Goal: Check status: Check status

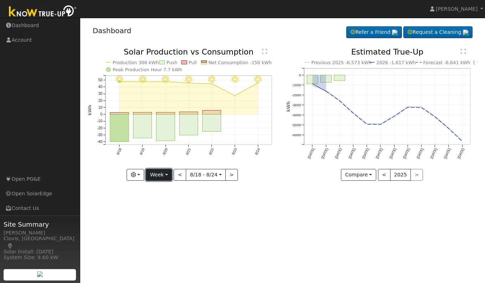
click at [156, 178] on button "Week" at bounding box center [159, 175] width 26 height 12
click at [159, 190] on link "Day" at bounding box center [171, 190] width 50 height 10
type input "2025-08-24"
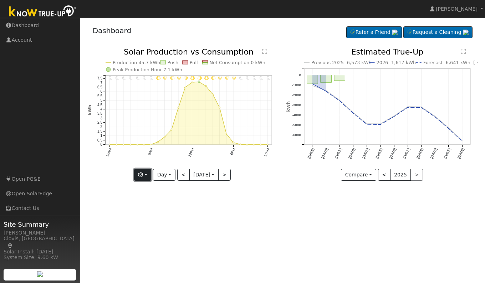
click at [140, 174] on icon "button" at bounding box center [140, 174] width 5 height 5
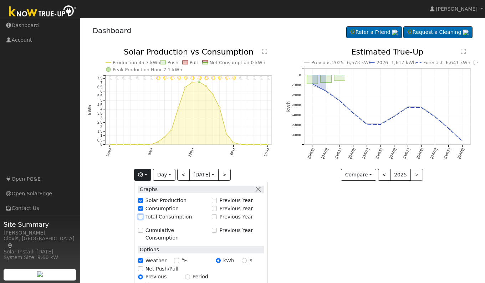
click at [140, 216] on input "Total Consumption" at bounding box center [140, 216] width 5 height 5
checkbox input "true"
click at [309, 220] on div "User Profile First name Last name Email Email Notifications No Emails No Emails…" at bounding box center [282, 150] width 405 height 265
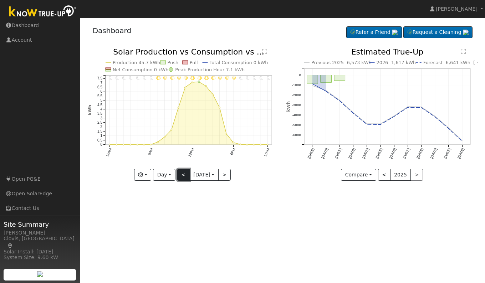
click at [180, 175] on button "<" at bounding box center [183, 175] width 12 height 12
type input "[DATE]"
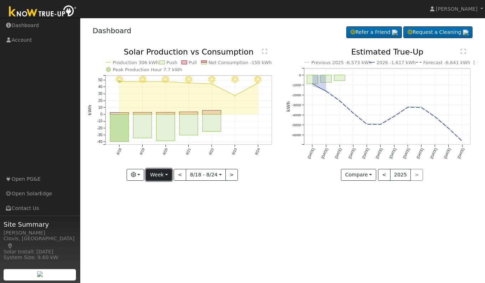
click at [161, 173] on button "Week" at bounding box center [159, 175] width 26 height 12
click at [160, 186] on link "Day" at bounding box center [171, 190] width 50 height 10
type input "[DATE]"
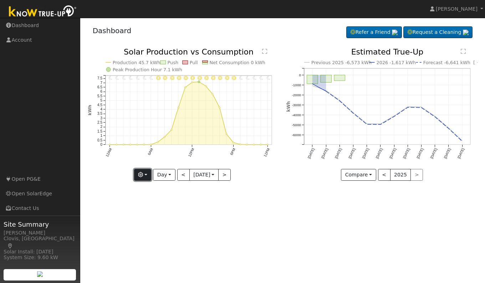
click at [146, 174] on button "button" at bounding box center [142, 175] width 17 height 12
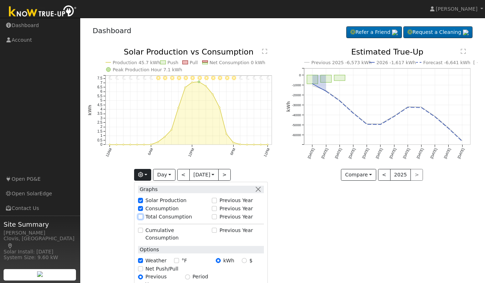
click at [140, 215] on input "Total Consumption" at bounding box center [140, 216] width 5 height 5
checkbox input "true"
click at [304, 214] on div "User Profile First name Last name Email Email Notifications No Emails No Emails…" at bounding box center [282, 150] width 405 height 265
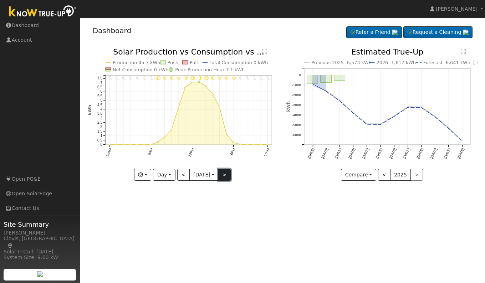
click at [227, 174] on button ">" at bounding box center [224, 175] width 12 height 12
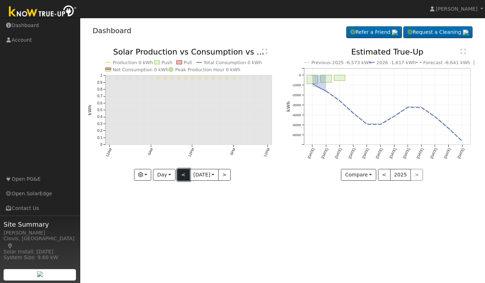
click at [180, 178] on button "<" at bounding box center [183, 175] width 12 height 12
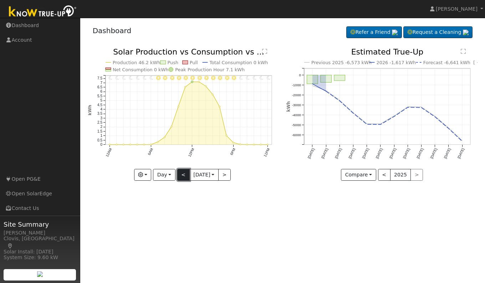
click at [180, 178] on button "<" at bounding box center [183, 175] width 12 height 12
type input "2025-08-22"
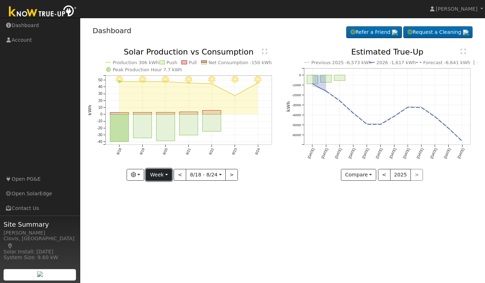
click at [168, 174] on button "Week" at bounding box center [159, 175] width 26 height 12
click at [161, 187] on link "Day" at bounding box center [171, 190] width 50 height 10
type input "[DATE]"
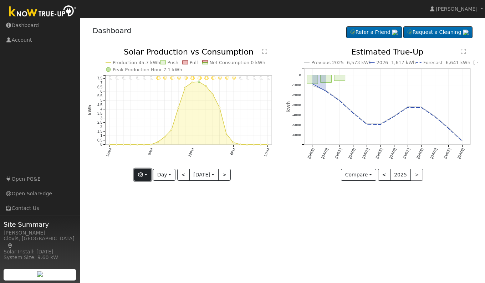
click at [145, 174] on button "button" at bounding box center [142, 175] width 17 height 12
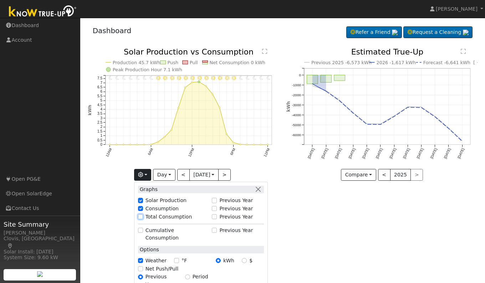
click at [141, 217] on input "Total Consumption" at bounding box center [140, 216] width 5 height 5
checkbox input "true"
click at [289, 231] on div "User Profile First name Last name Email Email Notifications No Emails No Emails…" at bounding box center [282, 150] width 405 height 265
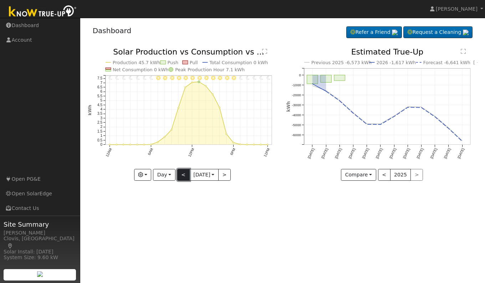
click at [182, 175] on button "<" at bounding box center [183, 175] width 12 height 12
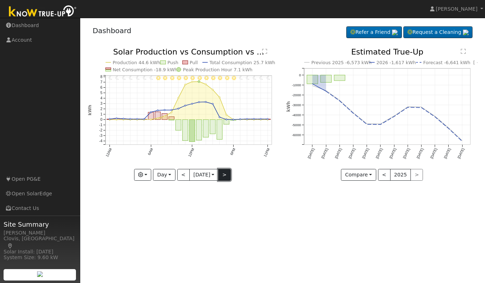
click at [225, 178] on button ">" at bounding box center [224, 175] width 12 height 12
type input "[DATE]"
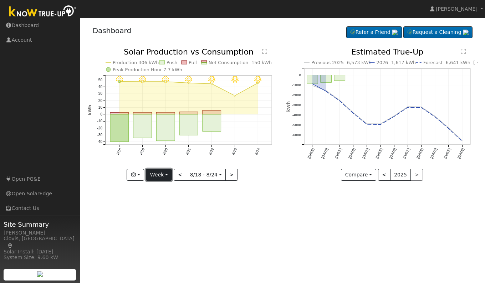
click at [162, 176] on button "Week" at bounding box center [159, 175] width 26 height 12
click at [159, 189] on link "Day" at bounding box center [171, 190] width 50 height 10
type input "[DATE]"
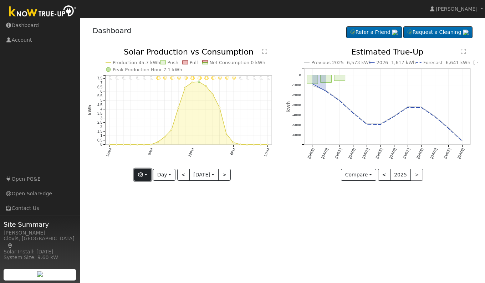
click at [142, 175] on icon "button" at bounding box center [140, 174] width 5 height 5
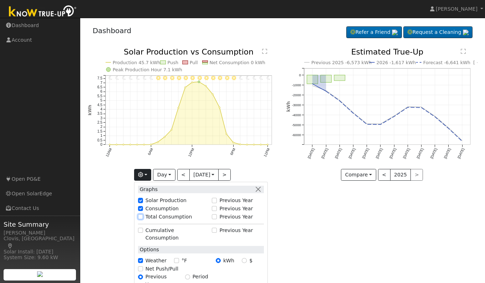
click at [140, 217] on input "Total Consumption" at bounding box center [140, 216] width 5 height 5
checkbox input "true"
click at [333, 241] on div "User Profile First name Last name Email Email Notifications No Emails No Emails…" at bounding box center [282, 150] width 405 height 265
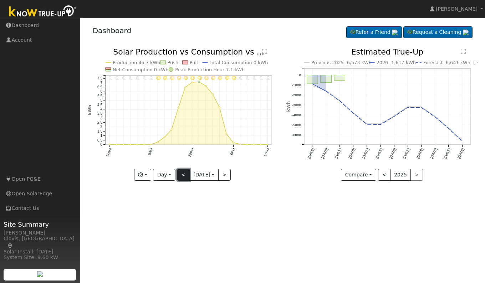
click at [182, 174] on button "<" at bounding box center [183, 175] width 12 height 12
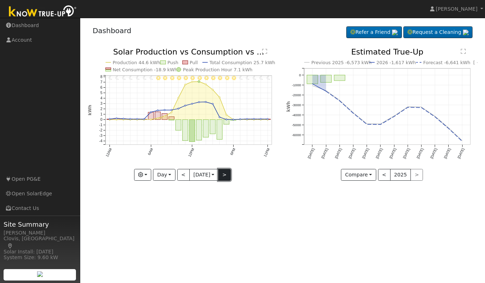
click at [223, 176] on button ">" at bounding box center [224, 175] width 12 height 12
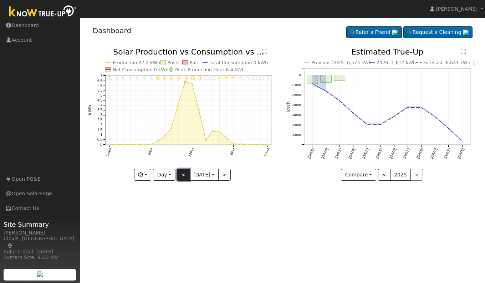
click at [183, 173] on button "<" at bounding box center [183, 175] width 12 height 12
type input "[DATE]"
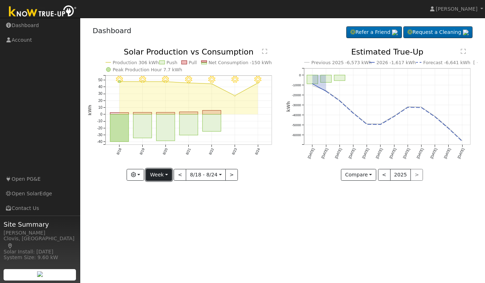
click at [160, 176] on button "Week" at bounding box center [159, 175] width 26 height 12
click at [159, 190] on link "Day" at bounding box center [171, 190] width 50 height 10
type input "[DATE]"
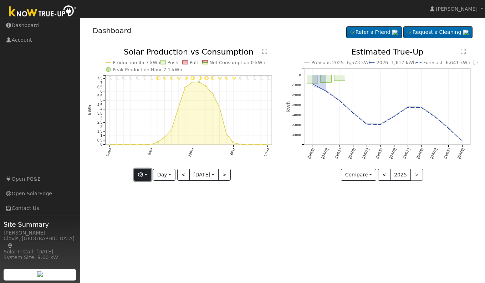
click at [139, 176] on icon "button" at bounding box center [140, 174] width 5 height 5
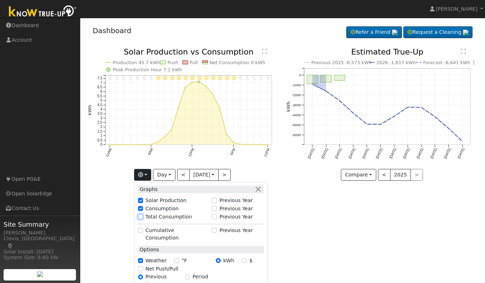
click at [139, 215] on input "Total Consumption" at bounding box center [140, 216] width 5 height 5
checkbox input "true"
click at [289, 212] on div "User Profile First name Last name Email Email Notifications No Emails No Emails…" at bounding box center [282, 150] width 405 height 265
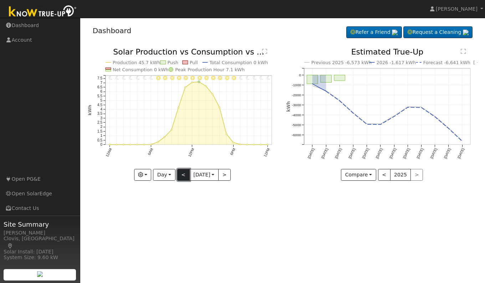
click at [179, 174] on button "<" at bounding box center [183, 175] width 12 height 12
type input "[DATE]"
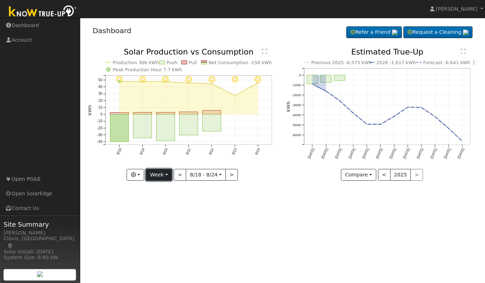
click at [159, 177] on button "Week" at bounding box center [159, 175] width 26 height 12
click at [160, 189] on link "Day" at bounding box center [171, 190] width 50 height 10
type input "[DATE]"
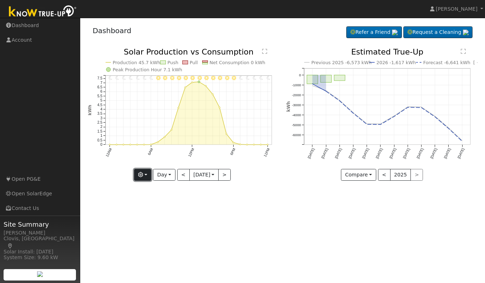
click at [140, 176] on icon "button" at bounding box center [140, 174] width 5 height 5
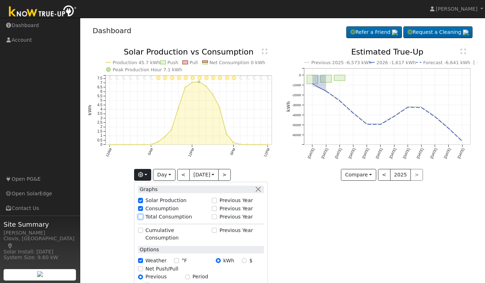
click at [139, 218] on input "Total Consumption" at bounding box center [140, 216] width 5 height 5
checkbox input "true"
click at [102, 209] on div "User Profile First name Last name Email Email Notifications No Emails No Emails…" at bounding box center [282, 150] width 405 height 265
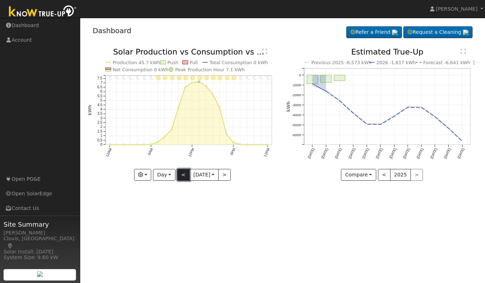
click at [181, 178] on button "<" at bounding box center [183, 175] width 12 height 12
type input "[DATE]"
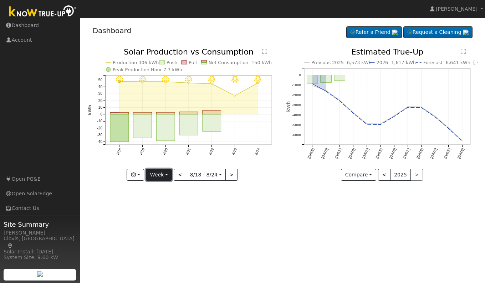
click at [153, 180] on button "Week" at bounding box center [159, 175] width 26 height 12
click at [164, 191] on link "Day" at bounding box center [171, 190] width 50 height 10
type input "[DATE]"
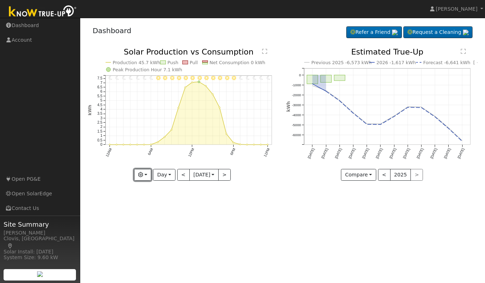
click at [141, 180] on button "button" at bounding box center [142, 175] width 17 height 12
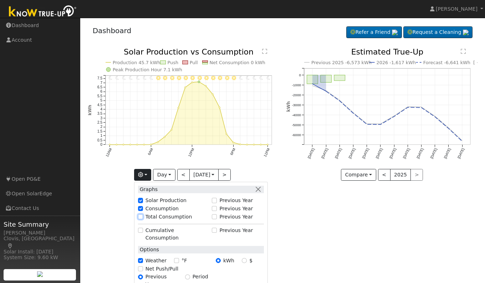
click at [141, 217] on input "Total Consumption" at bounding box center [140, 216] width 5 height 5
checkbox input "true"
click at [184, 179] on button "<" at bounding box center [183, 175] width 12 height 12
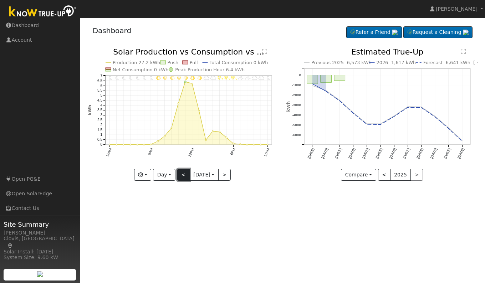
click at [184, 179] on button "<" at bounding box center [183, 175] width 12 height 12
type input "[DATE]"
